Goal: Find specific page/section: Find specific page/section

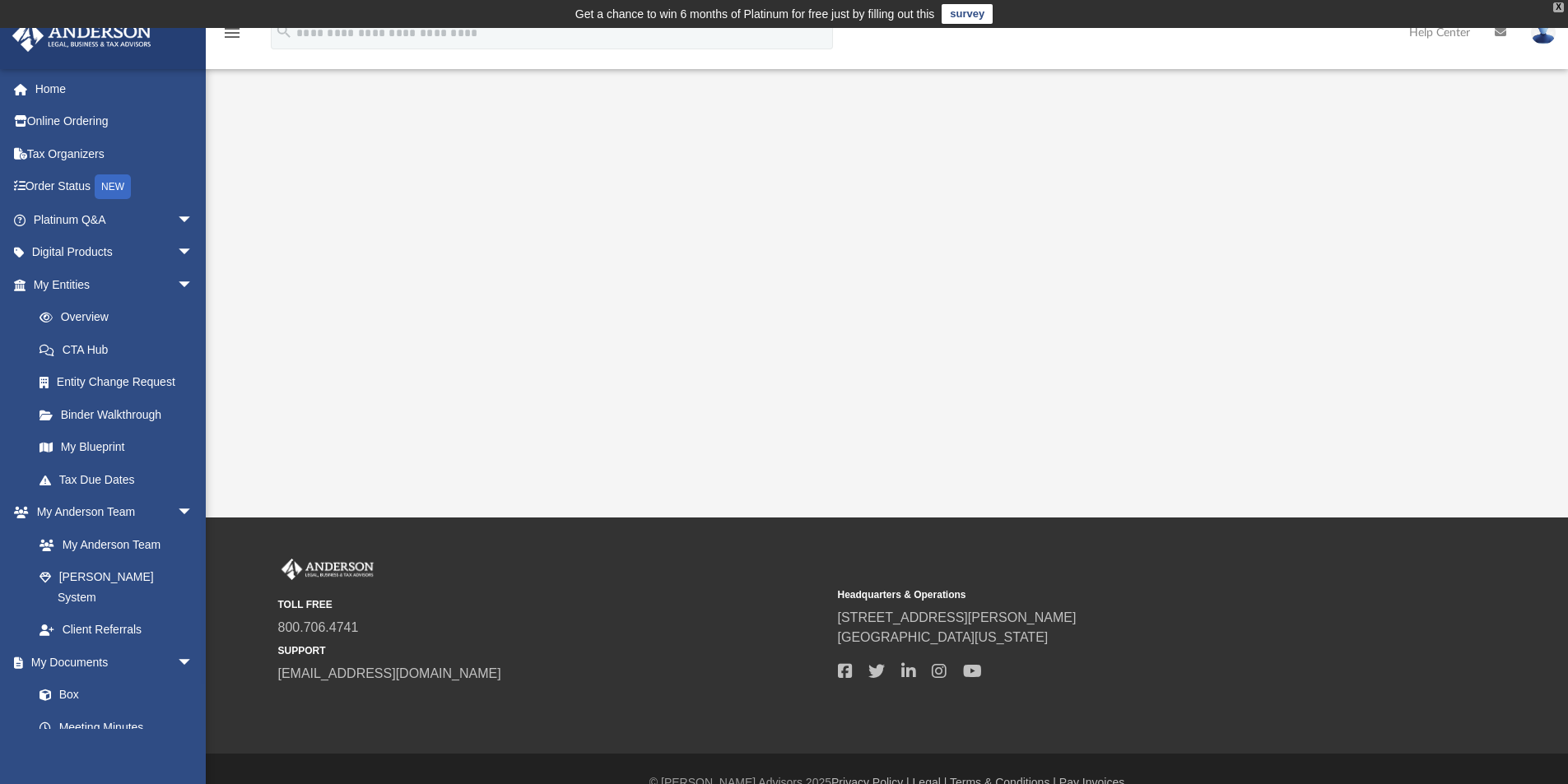
click at [1556, 7] on div "X" at bounding box center [1558, 7] width 11 height 10
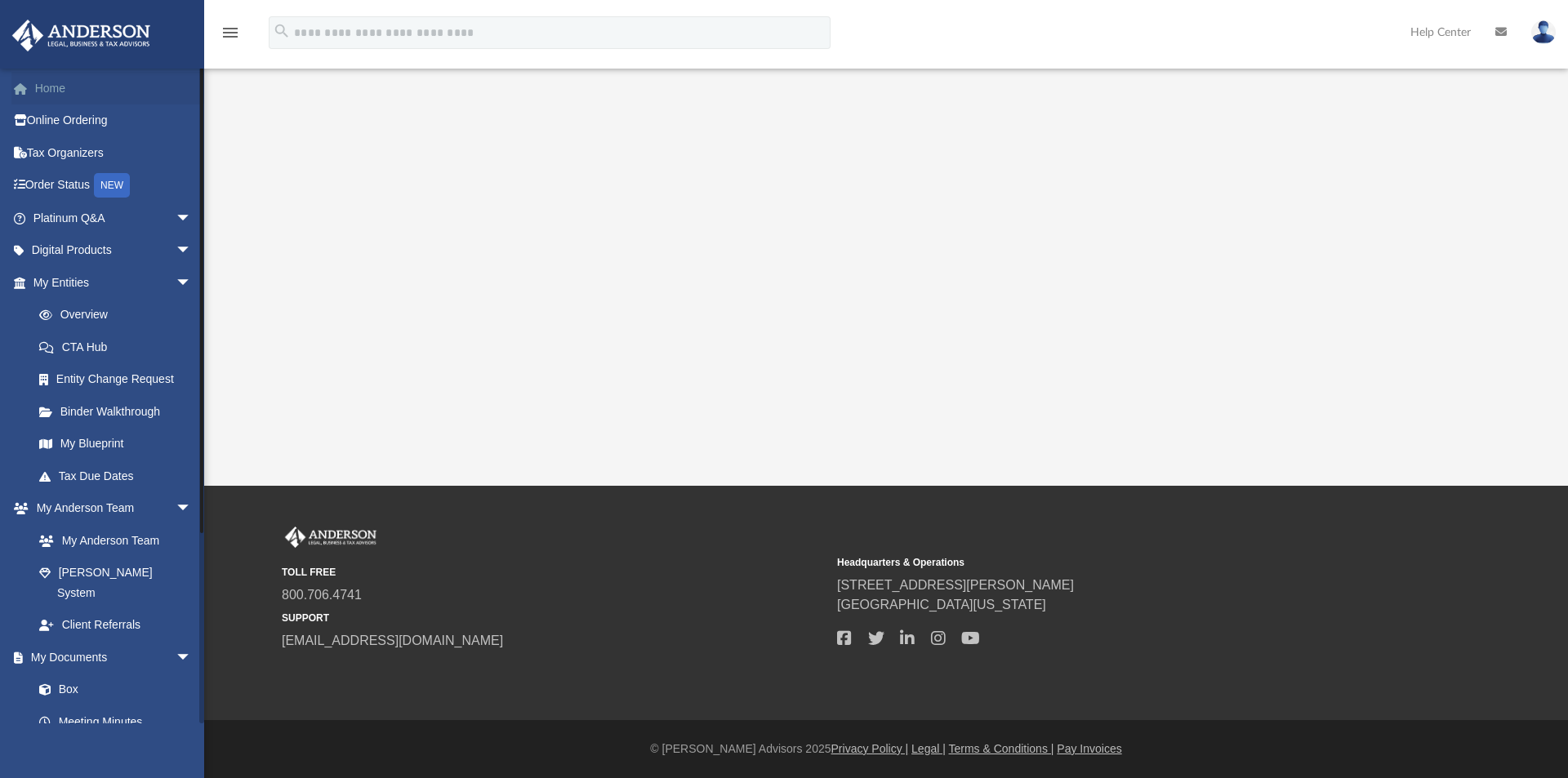
click at [57, 85] on link "Home" at bounding box center [114, 89] width 205 height 33
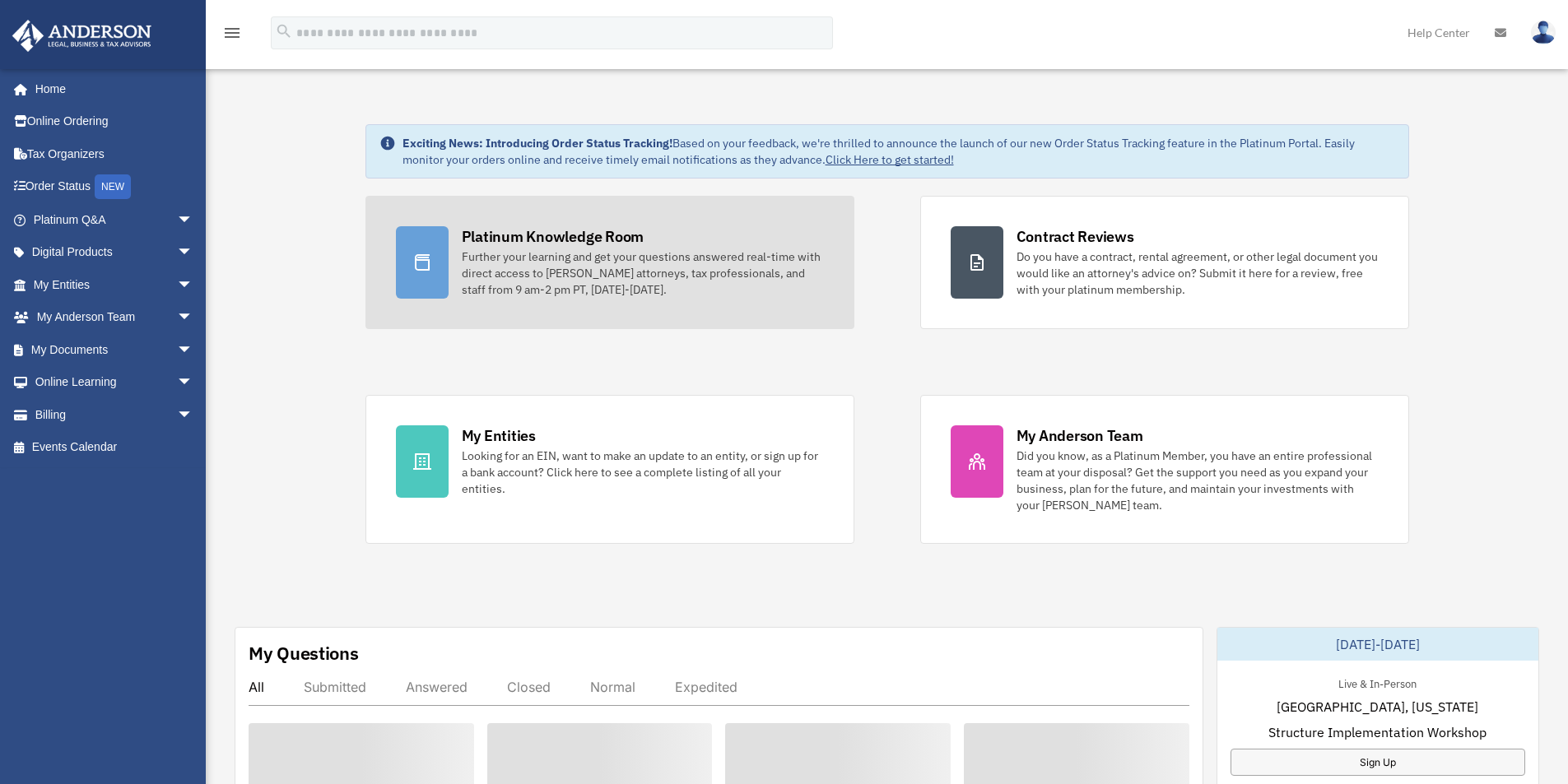
click at [528, 228] on div "Platinum Knowledge Room" at bounding box center [552, 237] width 183 height 21
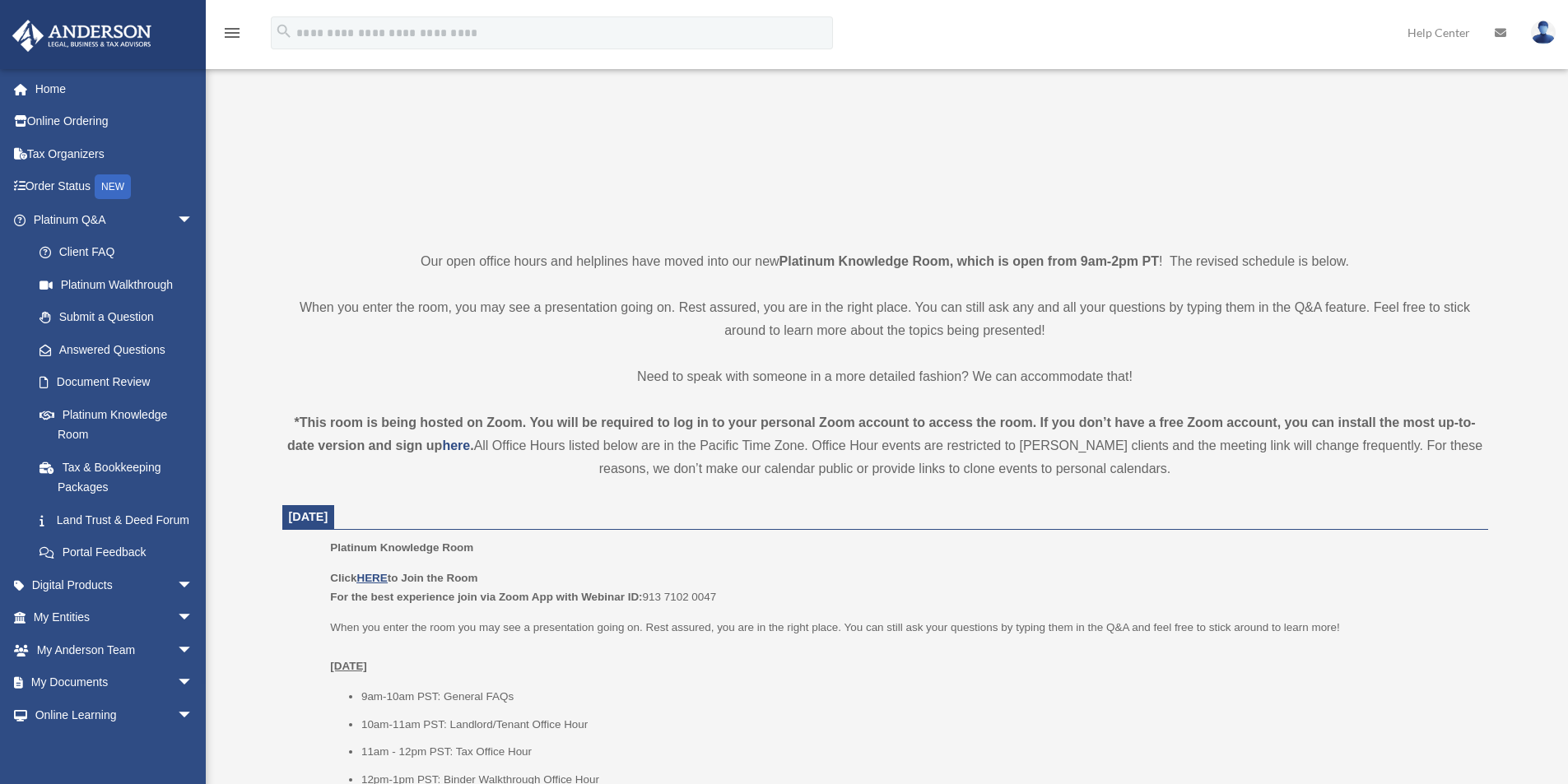
scroll to position [247, 0]
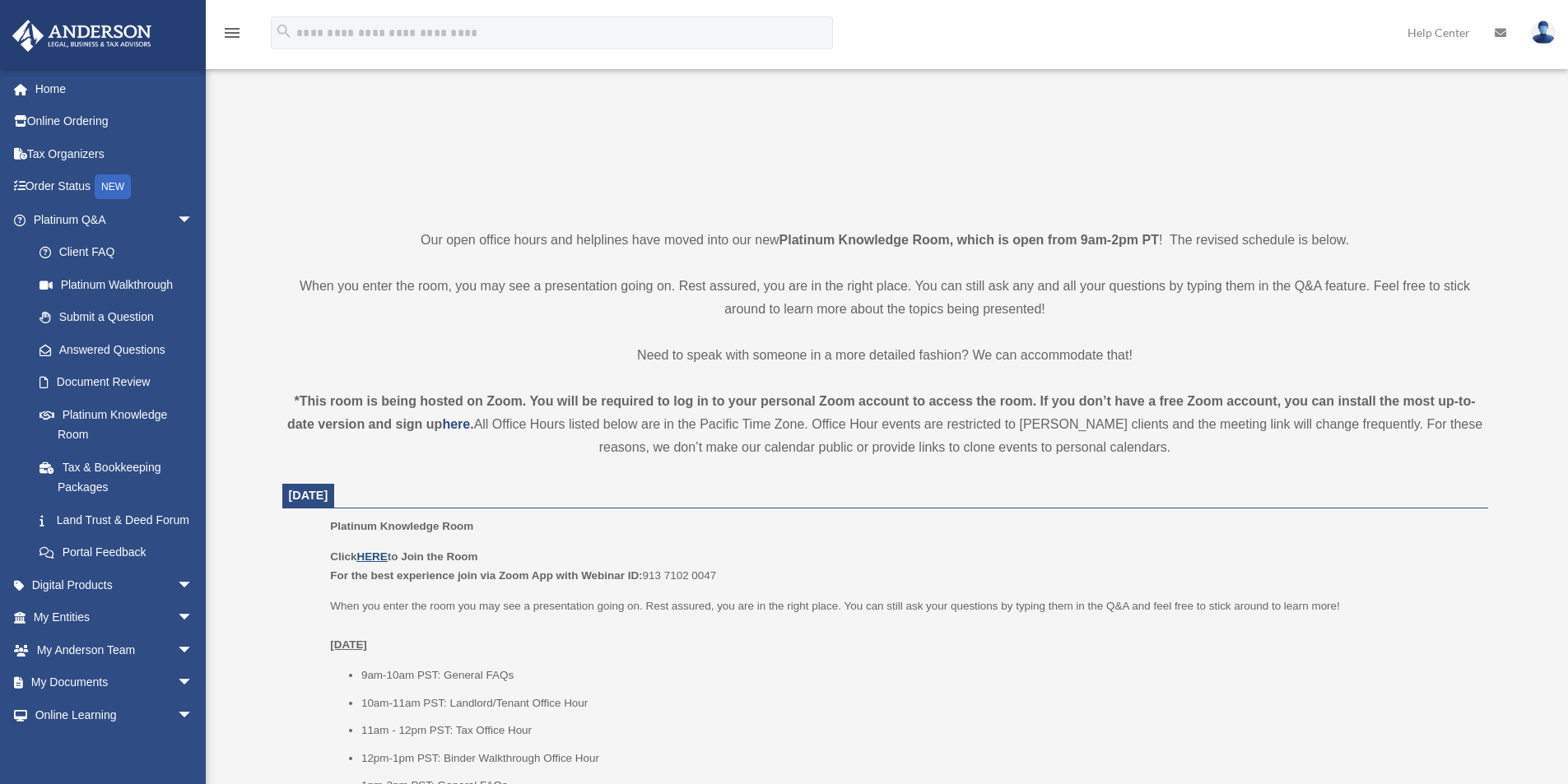
click at [376, 552] on u "HERE" at bounding box center [371, 557] width 31 height 12
